Goal: Task Accomplishment & Management: Complete application form

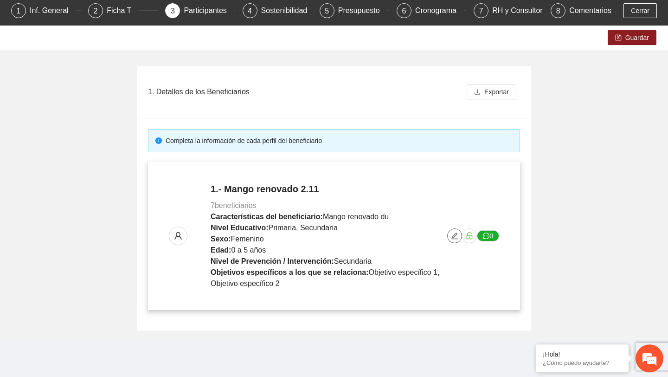
click at [454, 239] on button "button" at bounding box center [454, 235] width 15 height 15
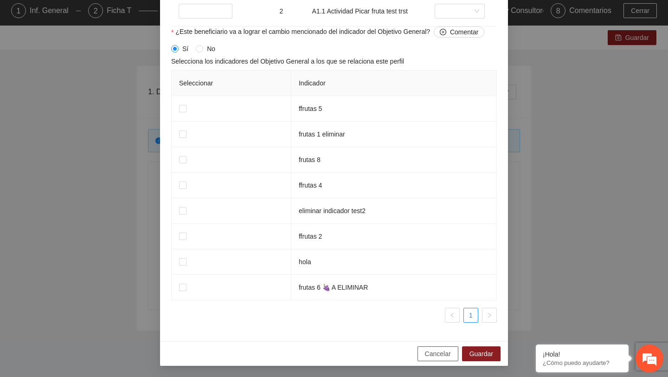
click at [436, 354] on span "Cancelar" at bounding box center [438, 354] width 26 height 10
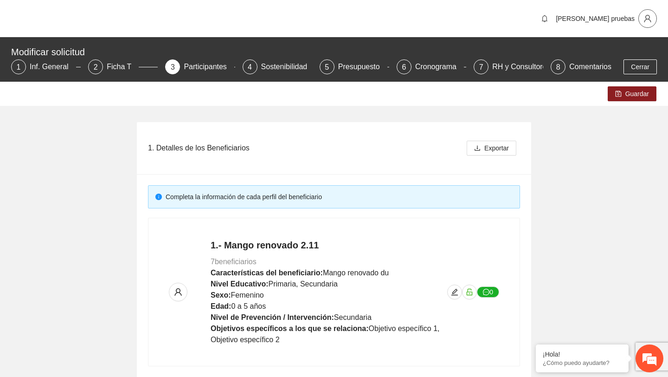
click at [646, 18] on icon "user" at bounding box center [648, 18] width 8 height 8
click at [639, 71] on span "Cerrar" at bounding box center [640, 67] width 19 height 10
